Goal: Find contact information: Find contact information

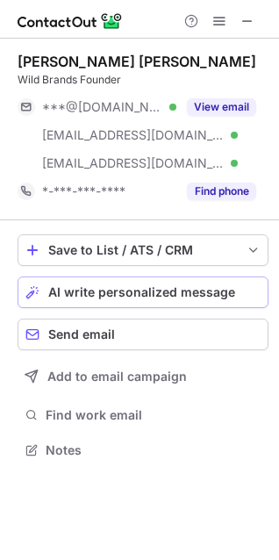
scroll to position [437, 279]
click at [241, 14] on span at bounding box center [248, 21] width 14 height 14
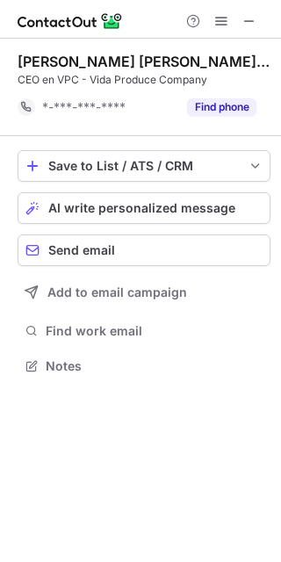
scroll to position [9, 9]
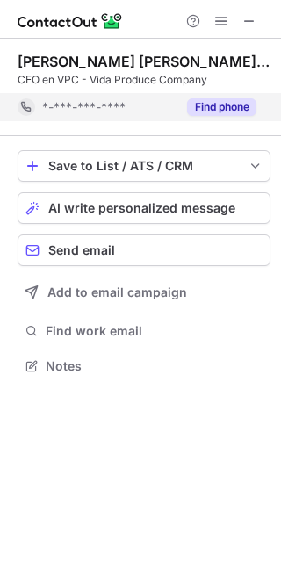
click at [227, 108] on button "Find phone" at bounding box center [221, 107] width 69 height 18
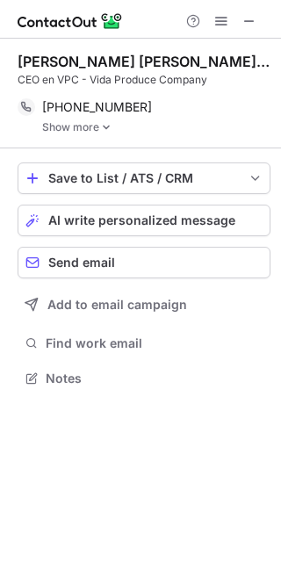
click at [74, 125] on link "Show more" at bounding box center [156, 127] width 228 height 12
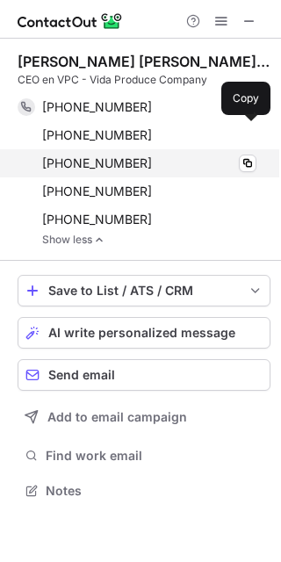
scroll to position [478, 281]
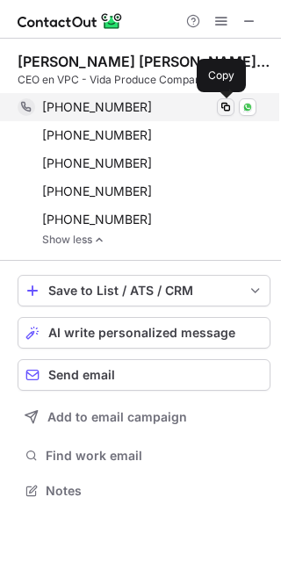
click at [225, 105] on span at bounding box center [226, 107] width 14 height 14
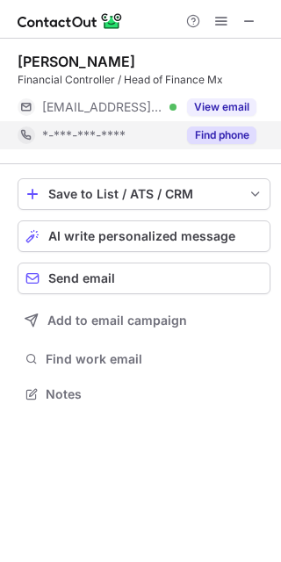
scroll to position [9, 9]
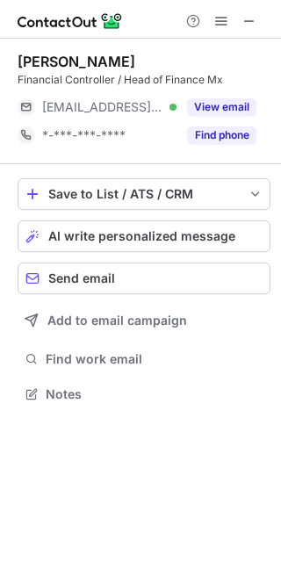
click at [224, 128] on button "Find phone" at bounding box center [221, 135] width 69 height 18
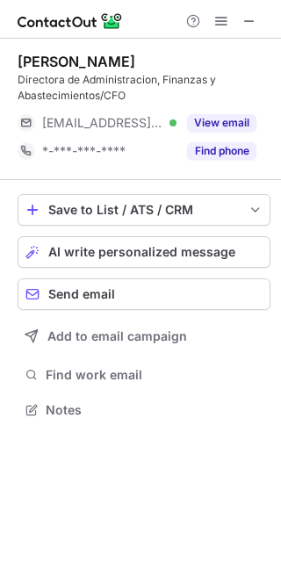
scroll to position [397, 281]
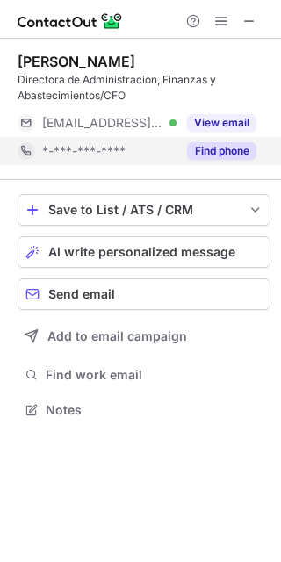
click at [227, 155] on button "Find phone" at bounding box center [221, 151] width 69 height 18
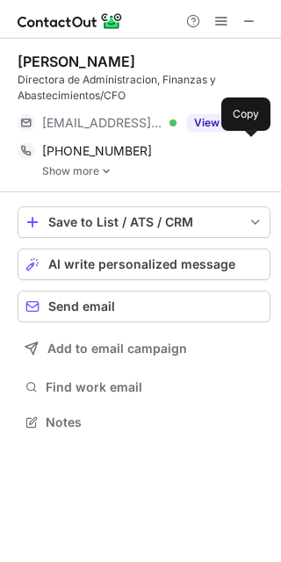
scroll to position [409, 281]
click at [101, 168] on img at bounding box center [106, 171] width 11 height 12
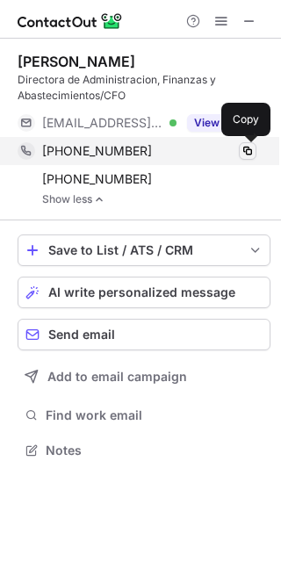
click at [250, 154] on span at bounding box center [248, 151] width 14 height 14
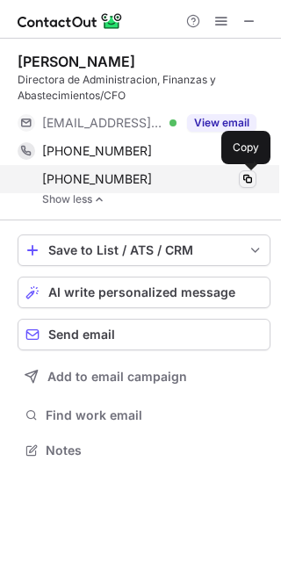
click at [248, 178] on span at bounding box center [248, 179] width 14 height 14
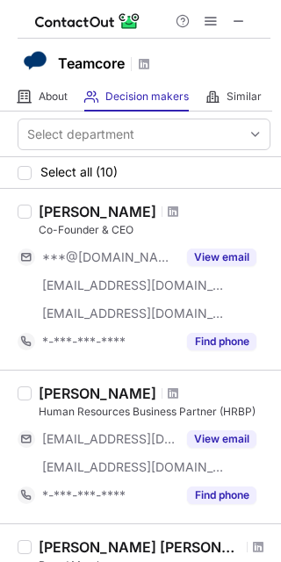
drag, startPoint x: 241, startPoint y: 20, endPoint x: 126, endPoint y: 22, distance: 115.9
click at [241, 20] on span at bounding box center [239, 21] width 14 height 14
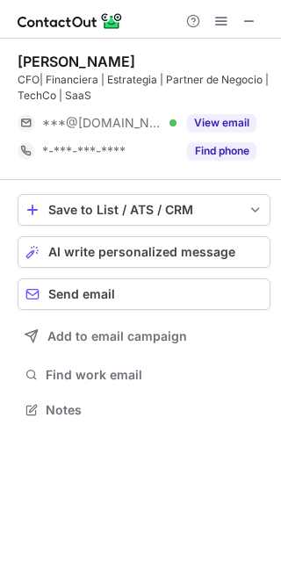
scroll to position [397, 281]
